Goal: Transaction & Acquisition: Download file/media

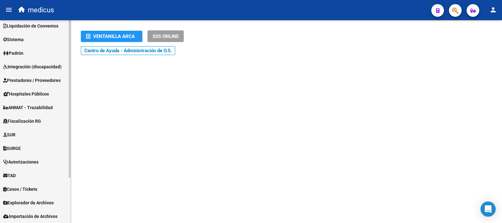
scroll to position [58, 0]
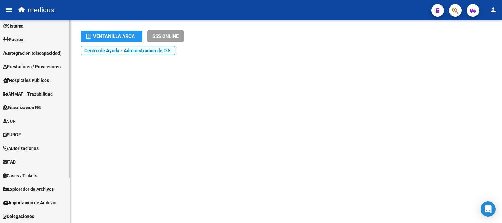
click at [37, 199] on span "Importación de Archivos" at bounding box center [30, 202] width 54 height 7
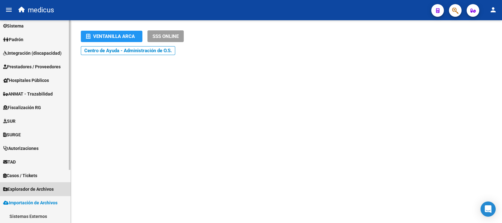
click at [39, 186] on span "Explorador de Archivos" at bounding box center [28, 188] width 51 height 7
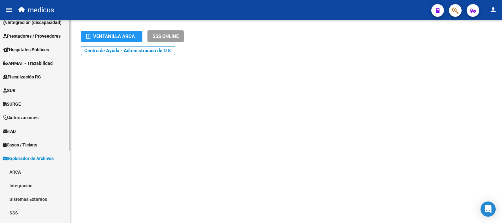
scroll to position [112, 0]
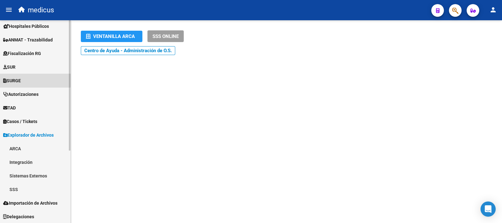
click at [28, 77] on link "SURGE" at bounding box center [35, 81] width 70 height 14
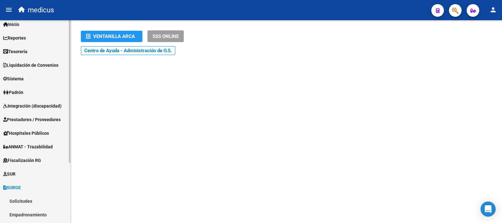
scroll to position [0, 0]
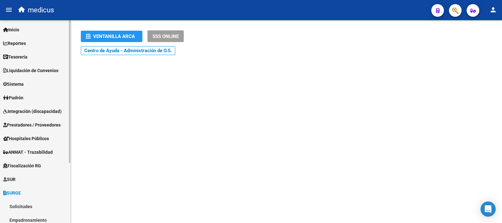
click at [37, 109] on span "Integración (discapacidad)" at bounding box center [32, 111] width 58 height 7
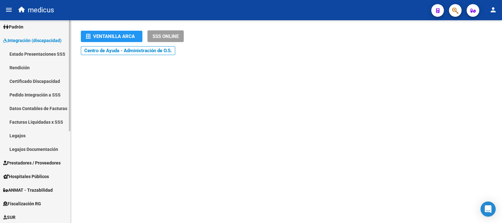
scroll to position [79, 0]
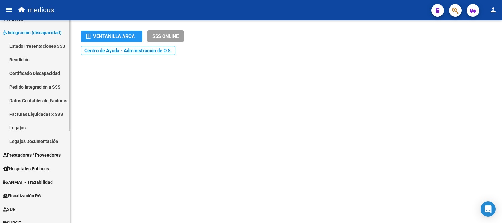
click at [29, 111] on link "Facturas Liquidadas x SSS" at bounding box center [35, 114] width 70 height 14
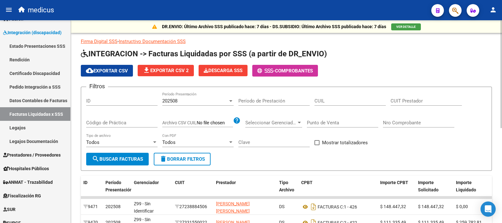
click at [232, 98] on div at bounding box center [231, 100] width 6 height 5
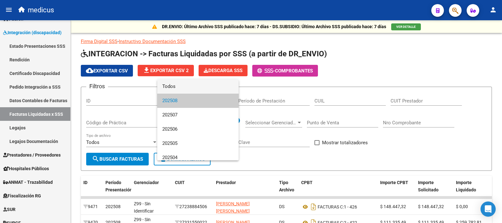
click at [185, 82] on span "Todos" at bounding box center [197, 86] width 71 height 14
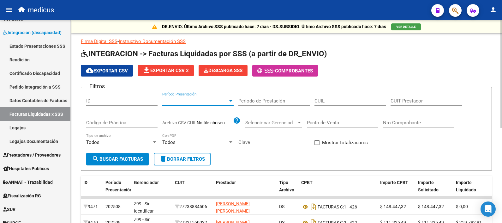
click at [408, 102] on input "CUIT Prestador" at bounding box center [426, 101] width 71 height 6
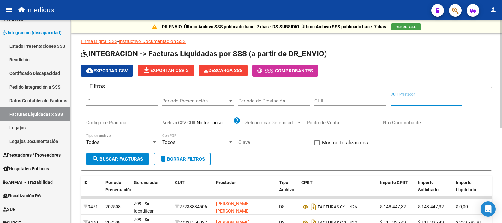
click at [351, 102] on input "CUIL" at bounding box center [350, 101] width 71 height 6
paste input "20-40242244-1"
type input "20-40242244-1"
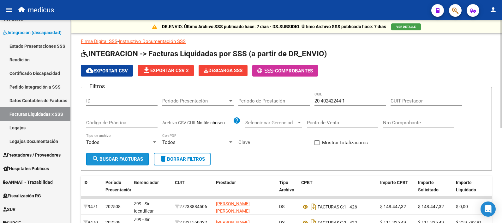
click at [131, 163] on button "search Buscar Facturas" at bounding box center [117, 159] width 63 height 13
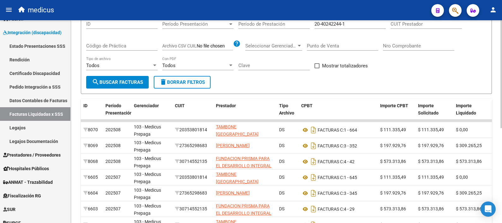
scroll to position [79, 0]
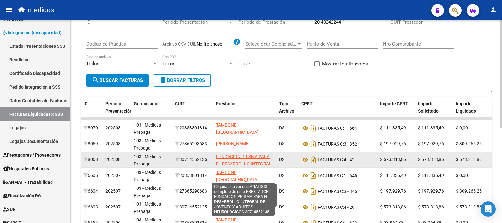
click at [231, 158] on span "FUNDACION PRISMA PARA EL DESARROLLO INTEGRAL DE JOVENES Y ADULTOS NEUROLOGICOS" at bounding box center [244, 167] width 56 height 27
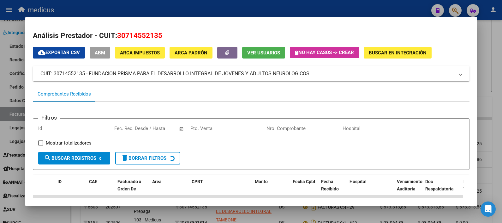
scroll to position [25, 0]
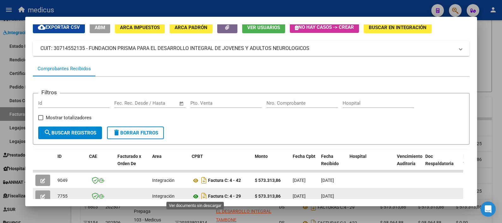
click at [195, 197] on icon at bounding box center [196, 196] width 8 height 8
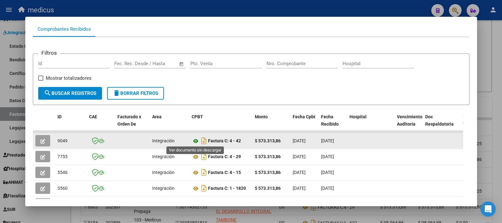
click at [196, 141] on icon at bounding box center [196, 141] width 8 height 8
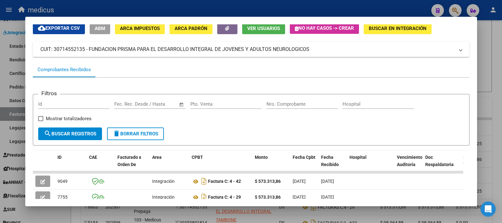
scroll to position [0, 0]
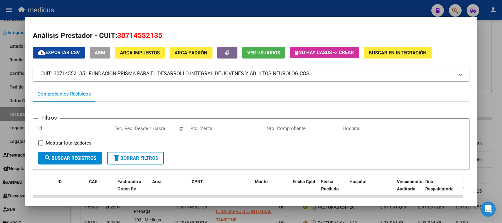
click at [485, 38] on div at bounding box center [251, 111] width 502 height 223
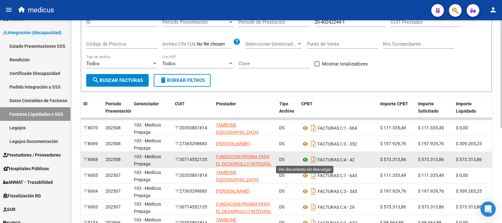
click at [303, 160] on icon at bounding box center [305, 160] width 8 height 8
click at [304, 160] on icon at bounding box center [305, 160] width 8 height 8
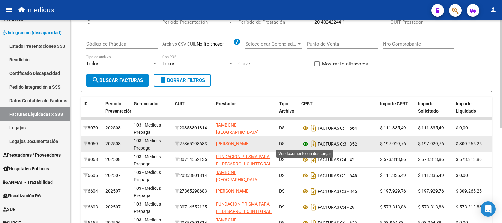
click at [306, 142] on icon at bounding box center [305, 144] width 8 height 8
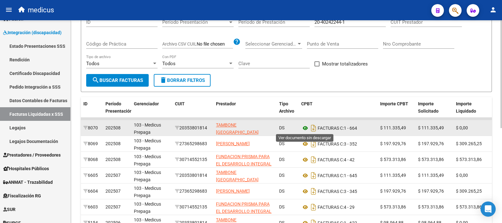
click at [305, 130] on icon at bounding box center [305, 128] width 8 height 8
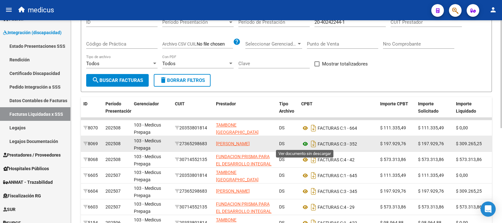
click at [304, 142] on icon at bounding box center [305, 144] width 8 height 8
